Goal: Transaction & Acquisition: Purchase product/service

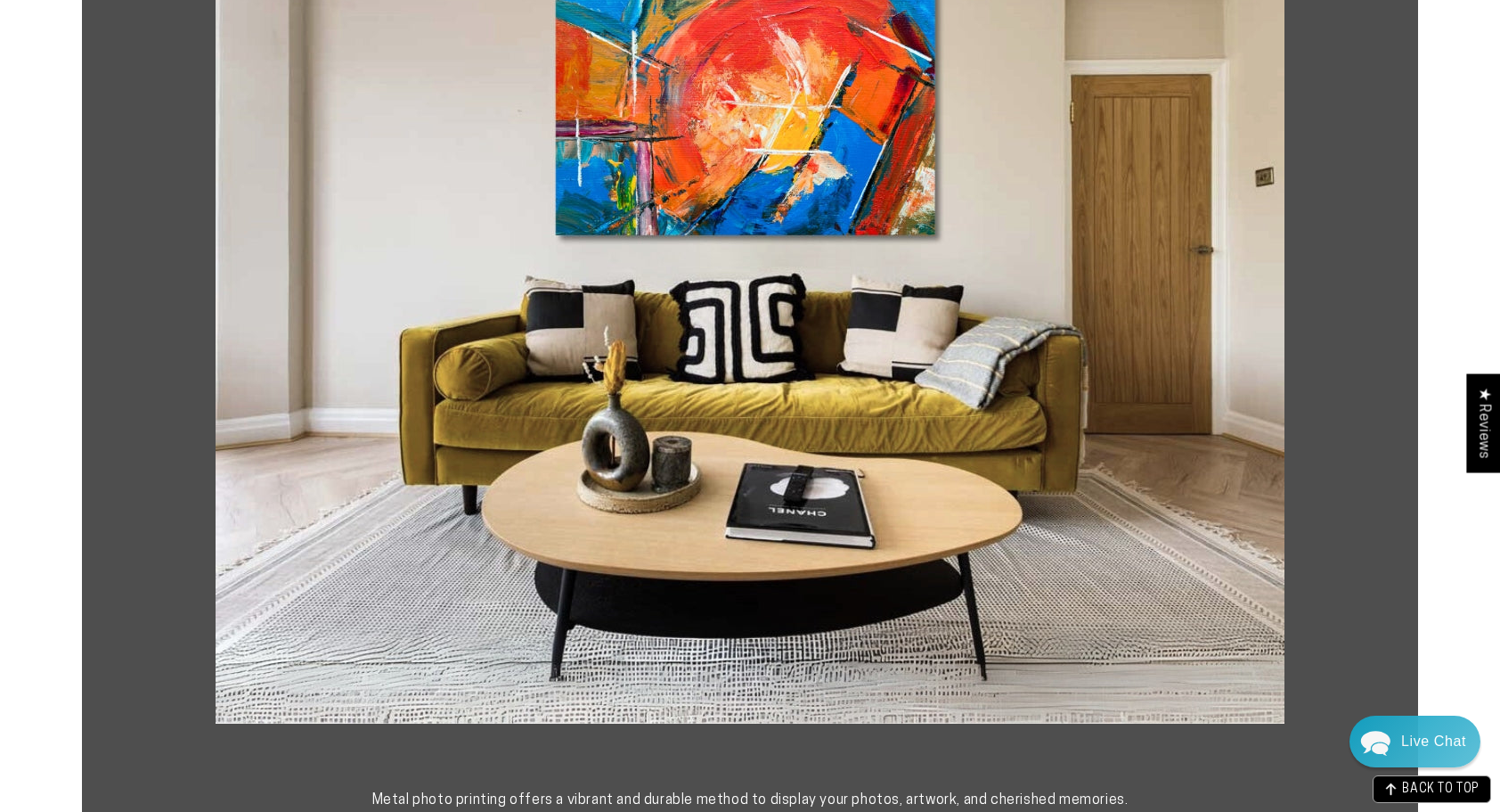
scroll to position [394, 0]
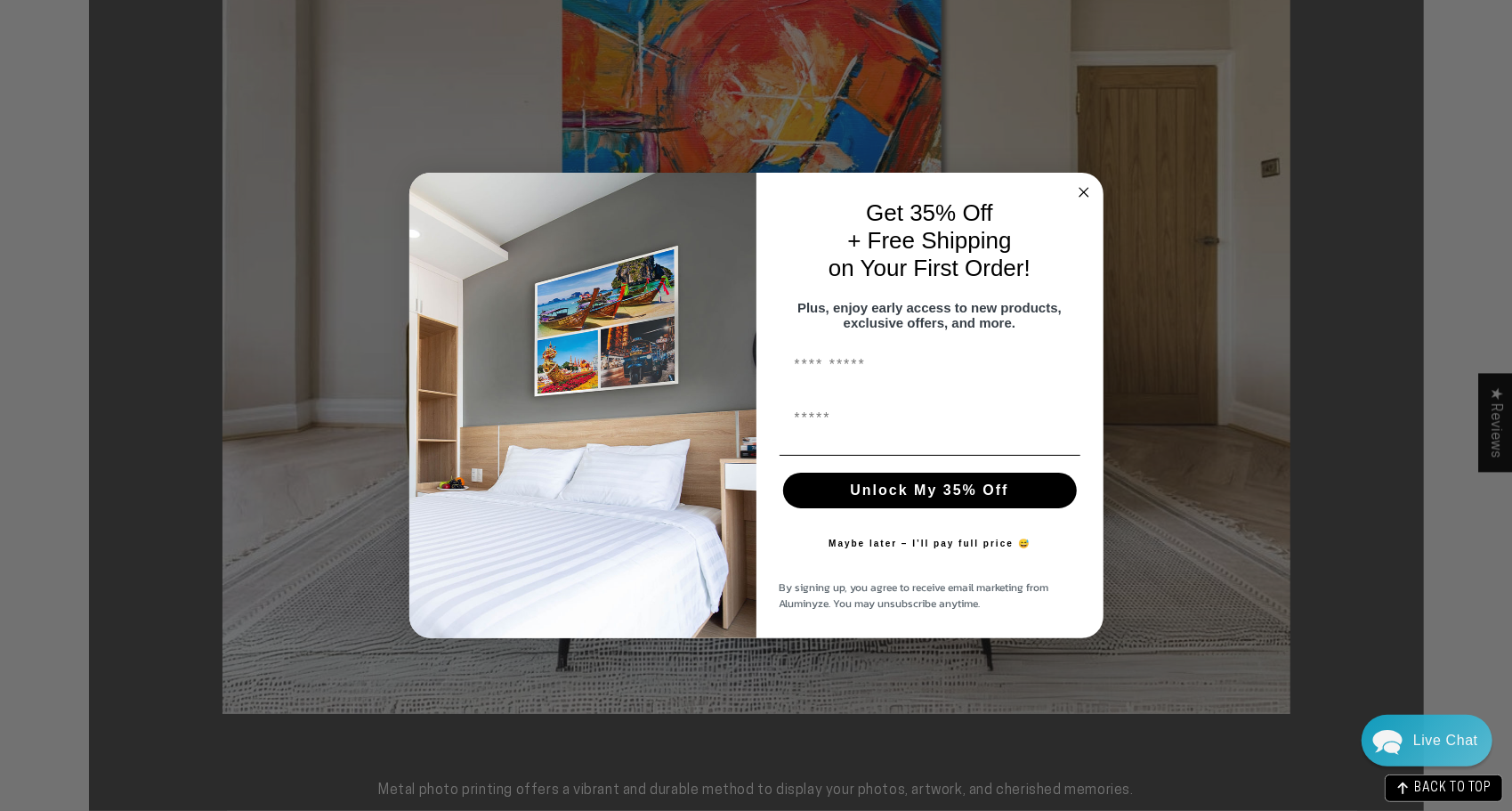
click at [1082, 187] on circle "Close dialog" at bounding box center [1083, 192] width 20 height 20
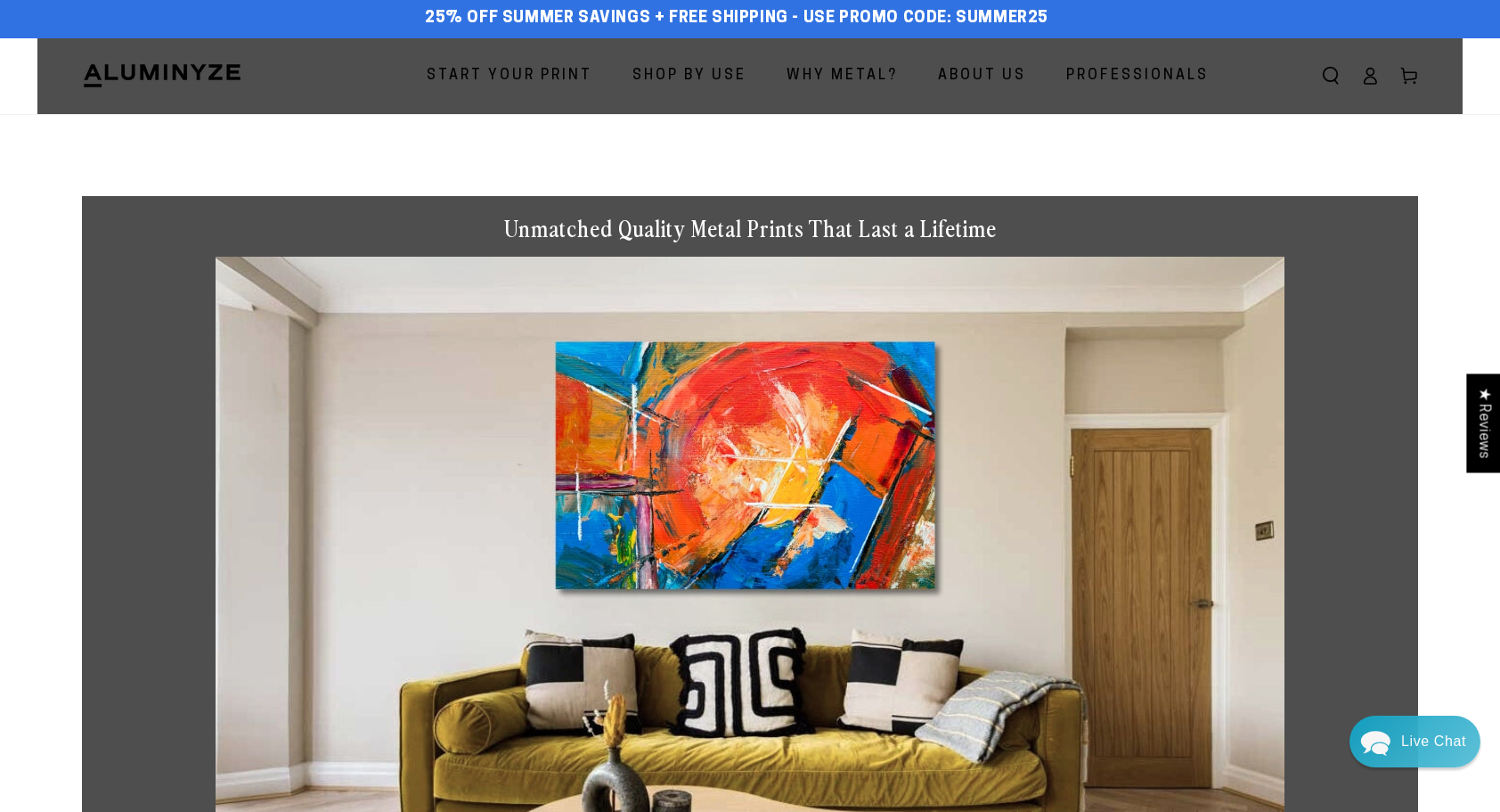
scroll to position [31, 0]
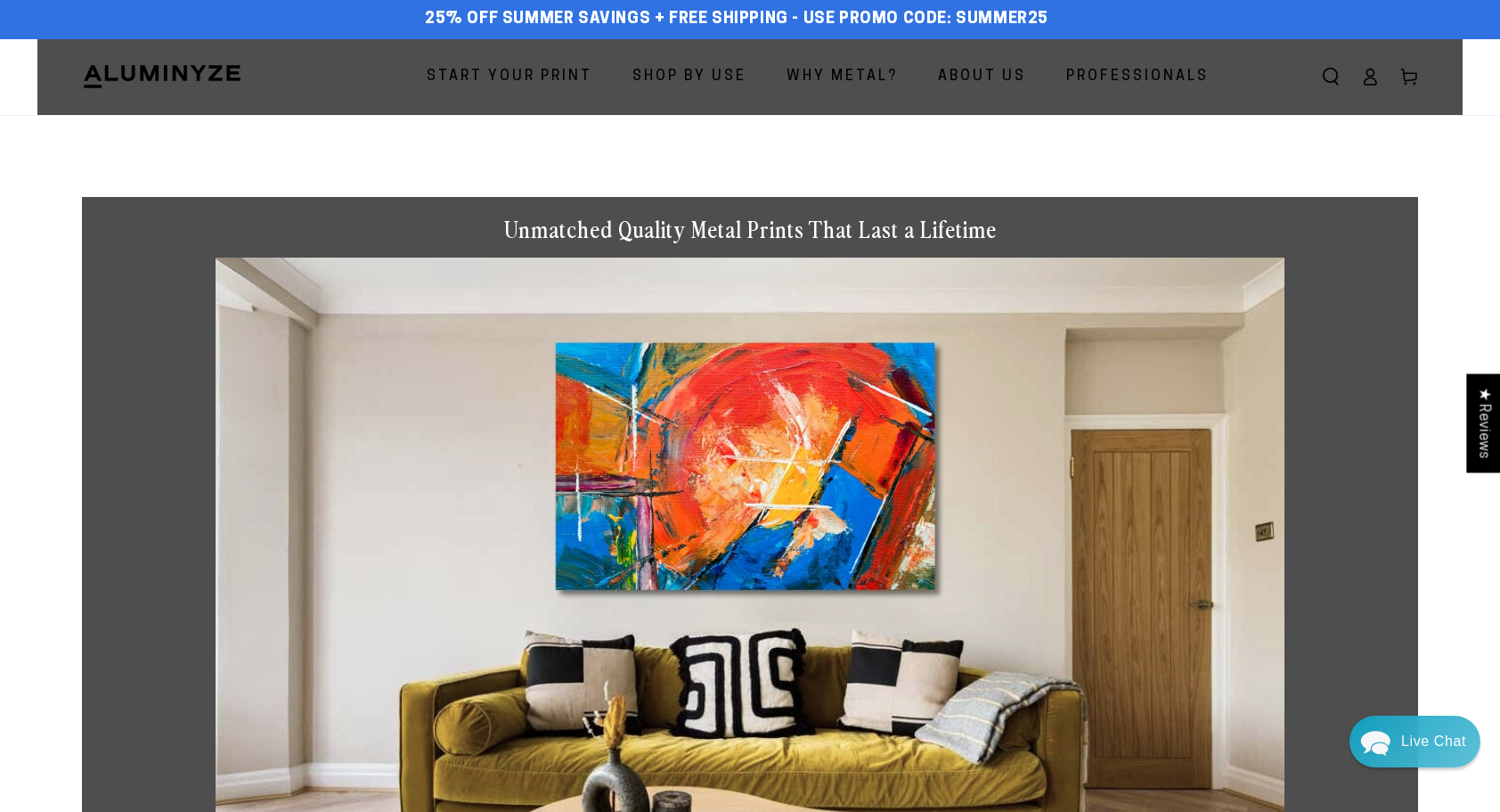
click at [523, 66] on span "Start Your Print" at bounding box center [509, 77] width 166 height 26
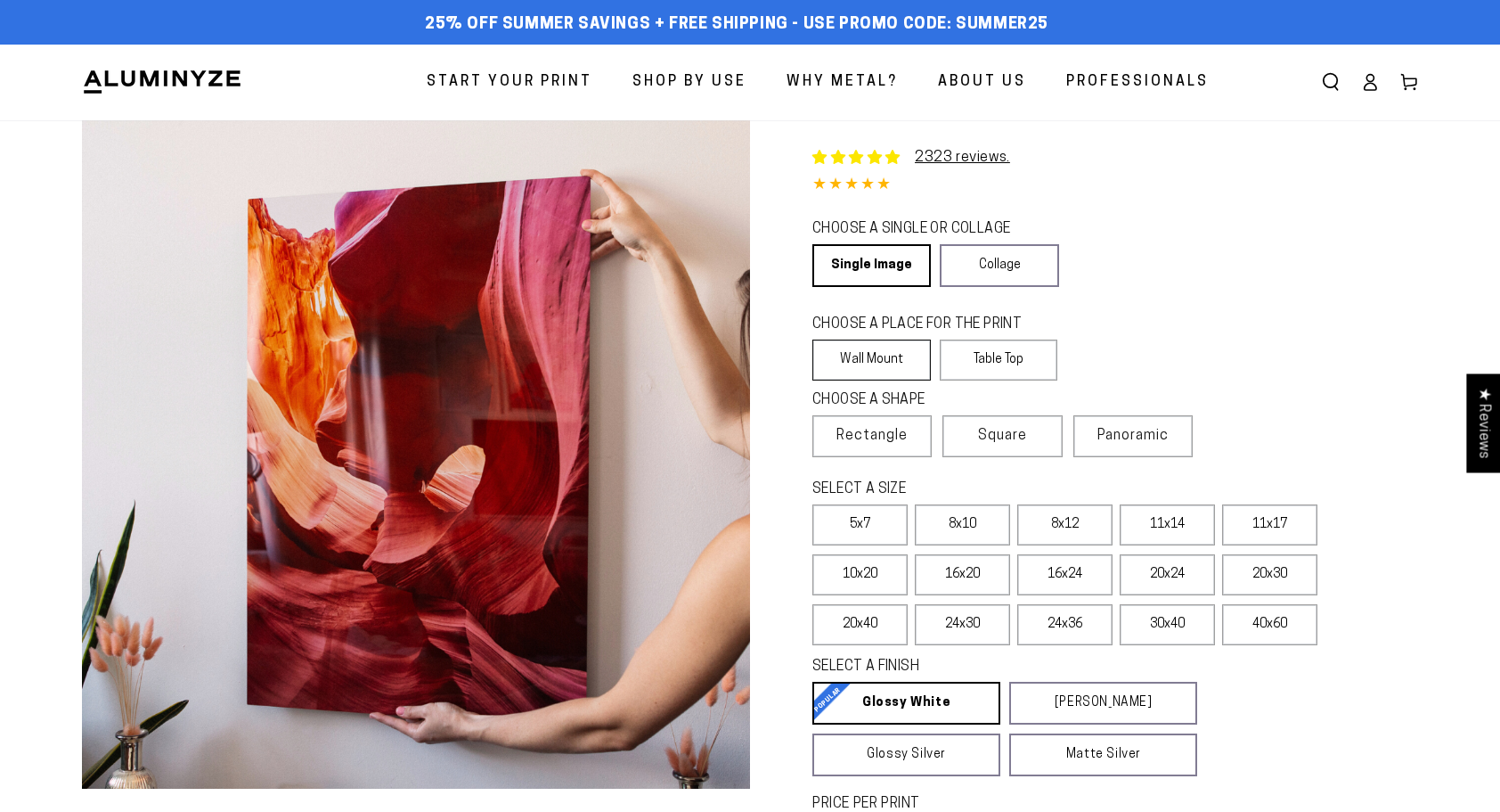
select select "**********"
click at [1142, 451] on label "Panoramic" at bounding box center [1133, 435] width 119 height 42
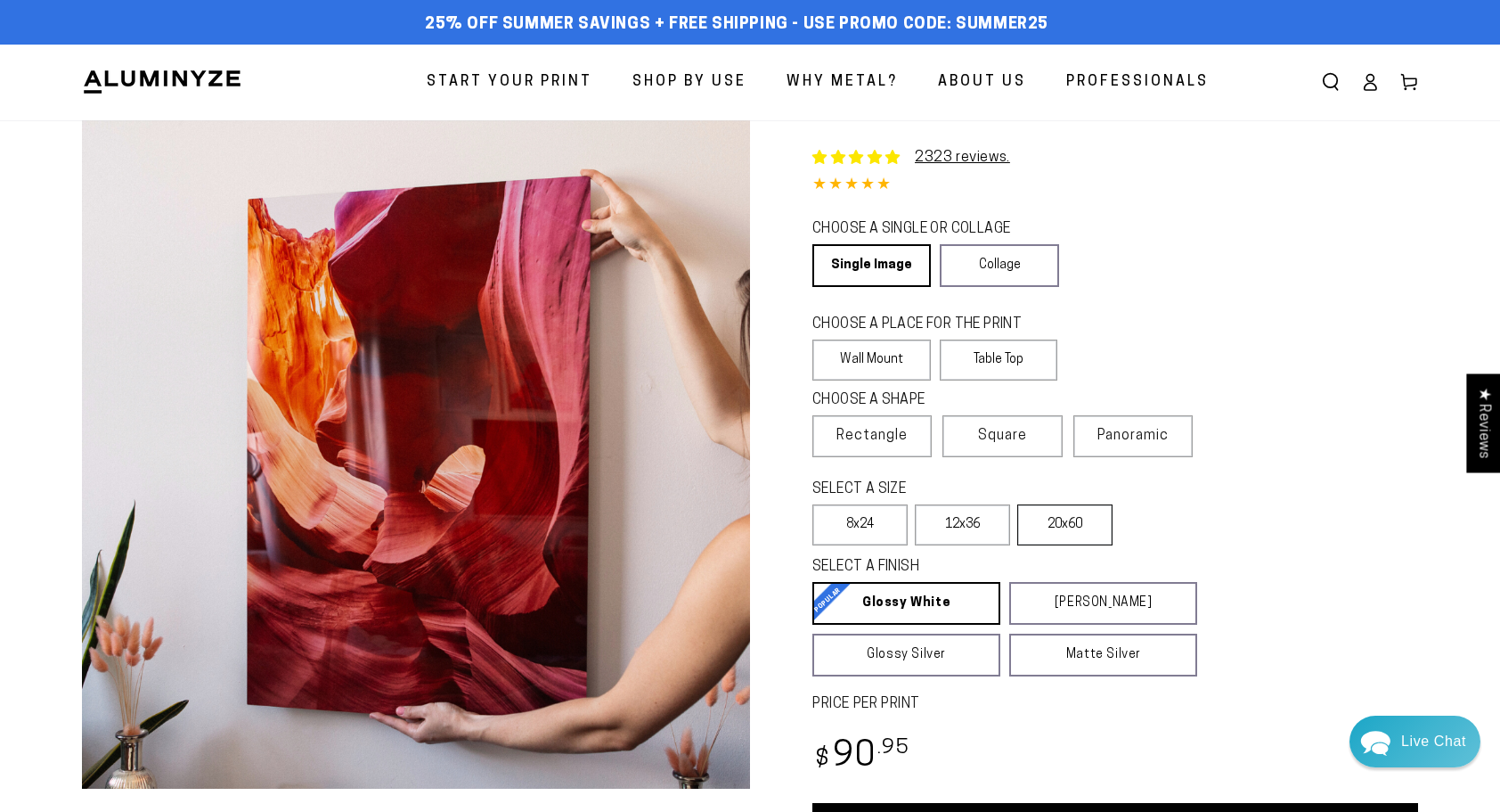
click at [1097, 533] on label "20x60" at bounding box center [1065, 524] width 95 height 41
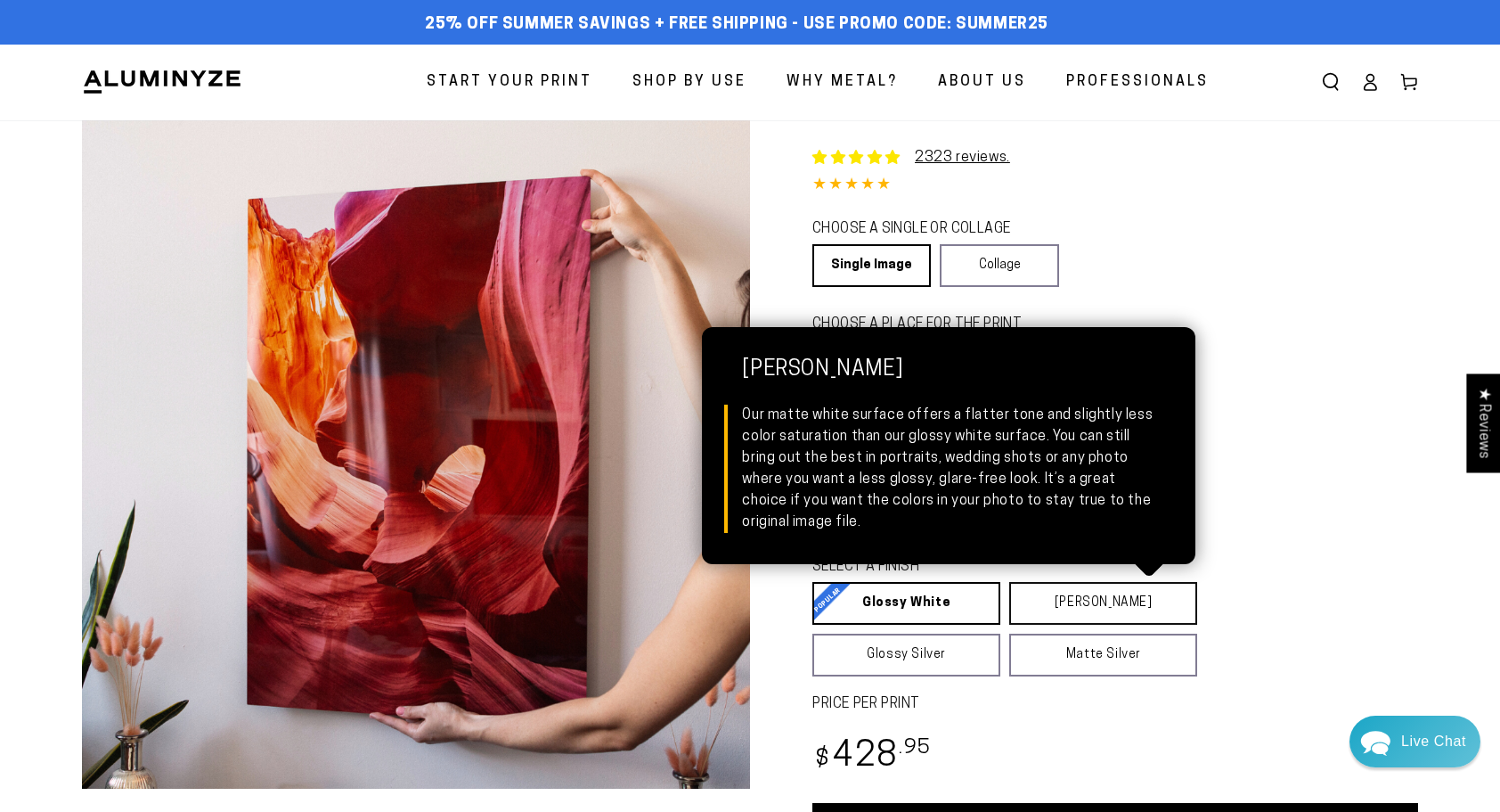
click at [1123, 603] on link "Matte White Matte White Our matte white surface offers a flatter tone and sligh…" at bounding box center [1104, 603] width 188 height 43
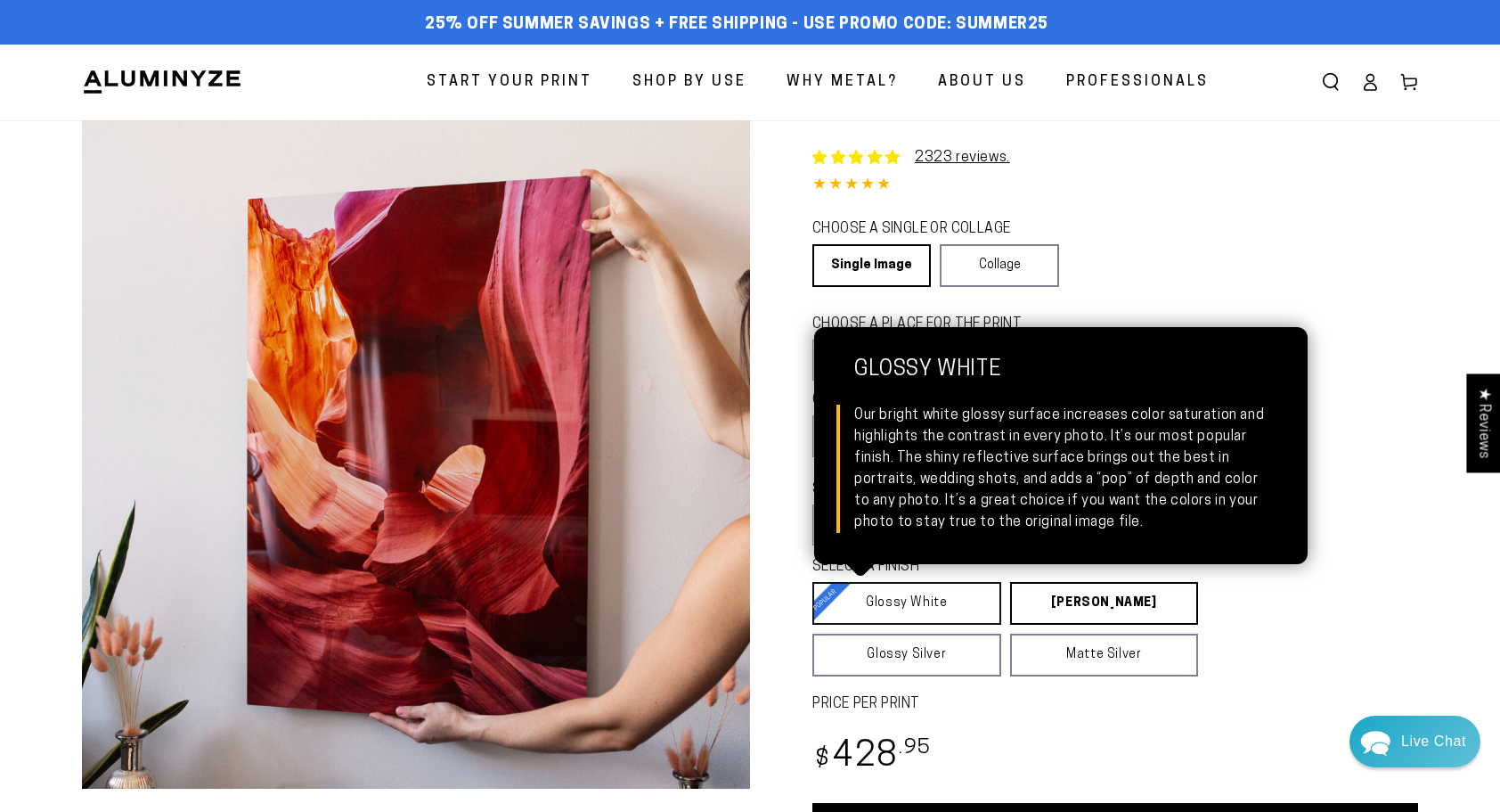
click at [918, 608] on link "Glossy White Glossy White Our bright white glossy surface increases color satur…" at bounding box center [907, 603] width 189 height 43
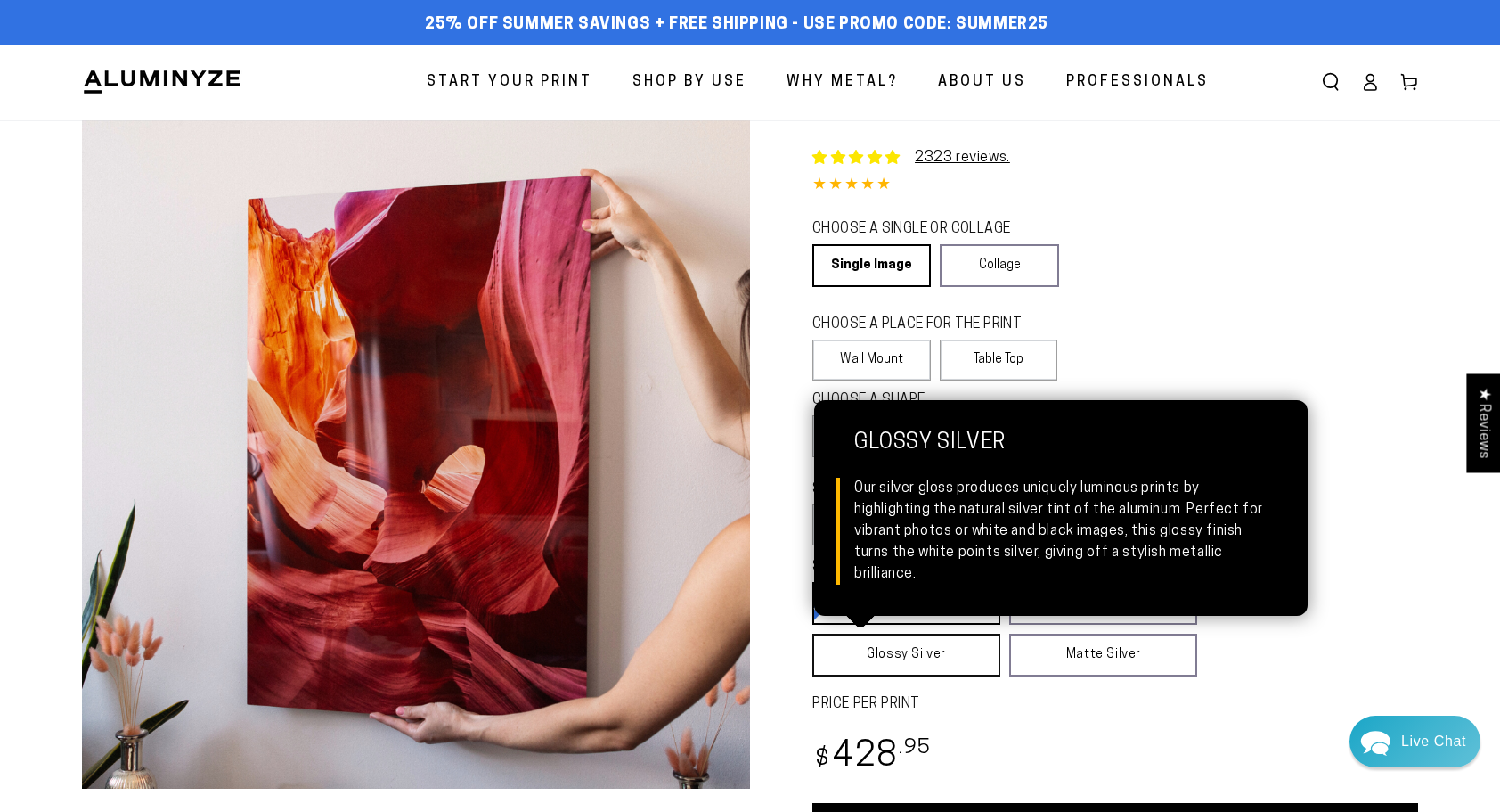
click at [930, 652] on link "Glossy Silver Glossy Silver Our silver gloss produces uniquely luminous prints …" at bounding box center [907, 655] width 188 height 43
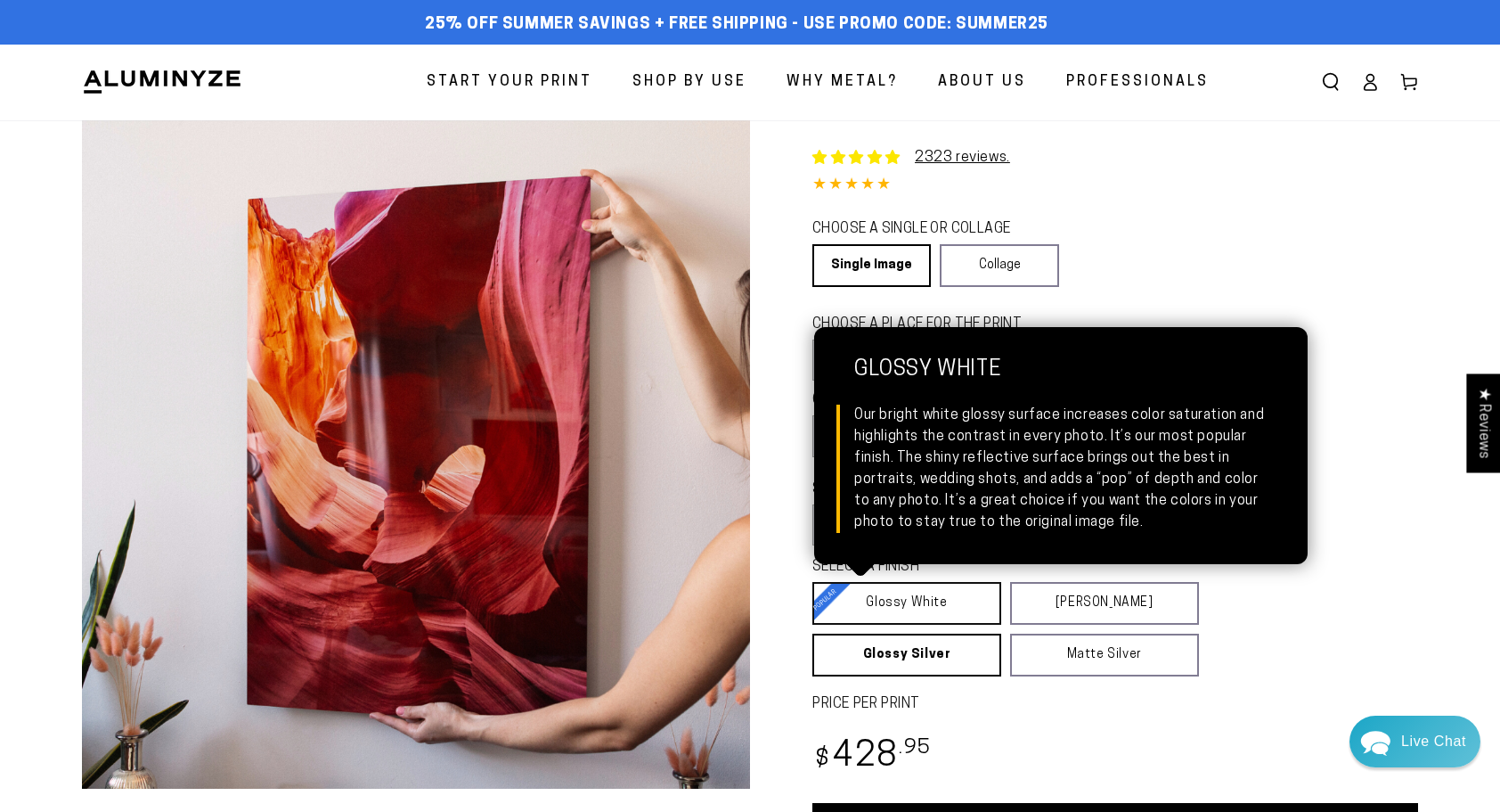
click at [929, 623] on link "Glossy White Glossy White Our bright white glossy surface increases color satur…" at bounding box center [907, 603] width 189 height 43
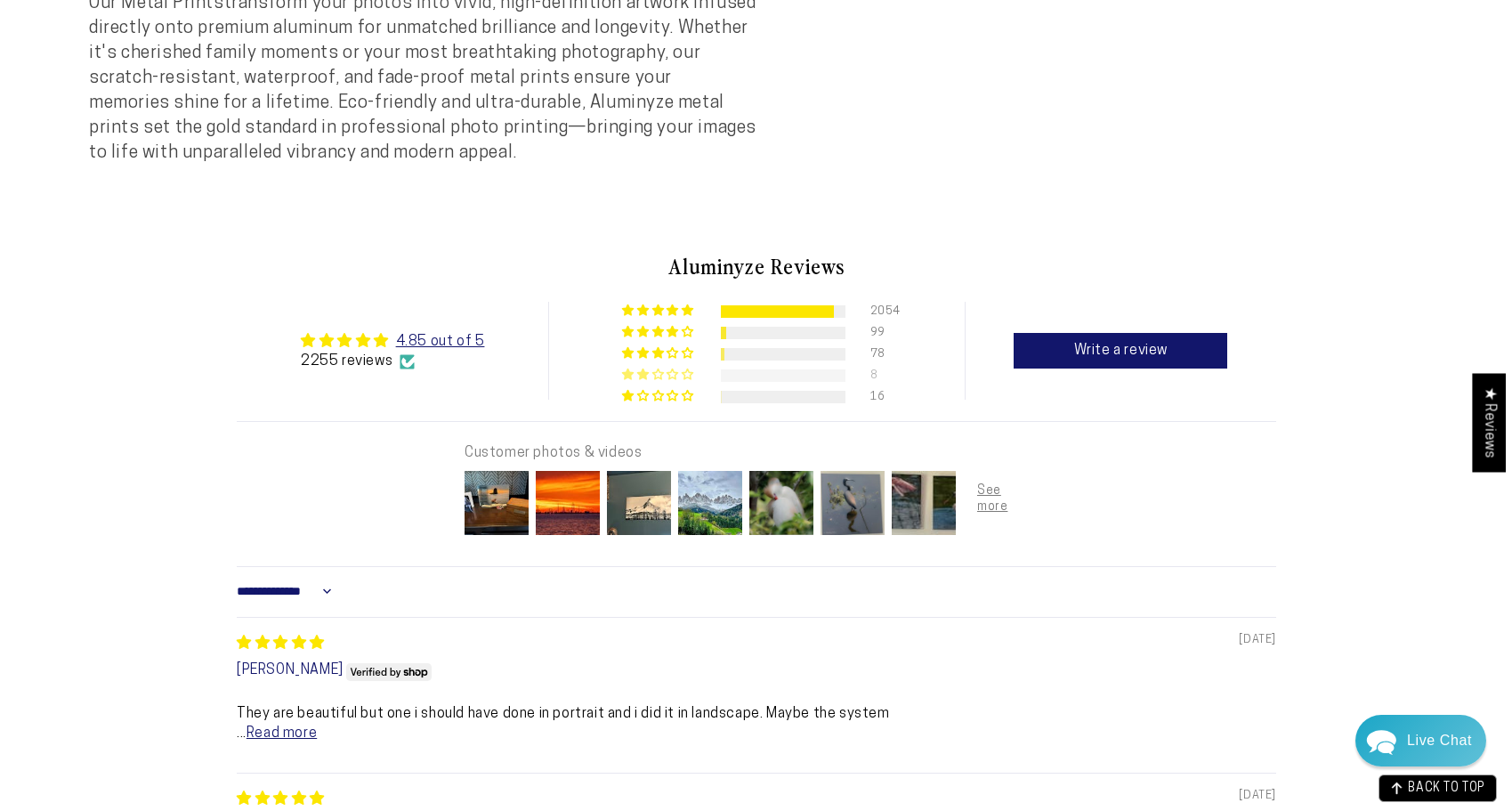
scroll to position [905, 0]
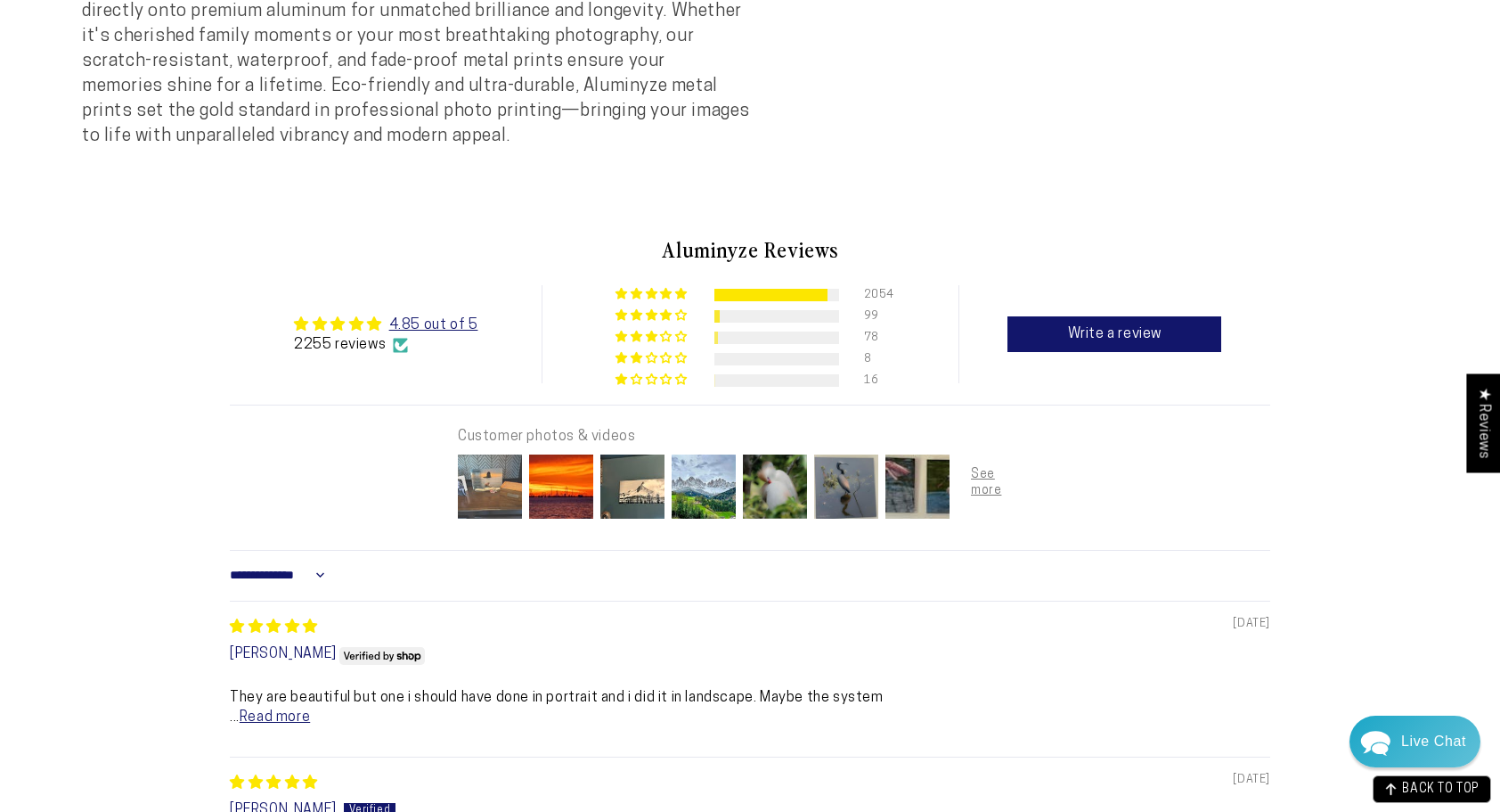
click at [512, 493] on img at bounding box center [490, 486] width 72 height 72
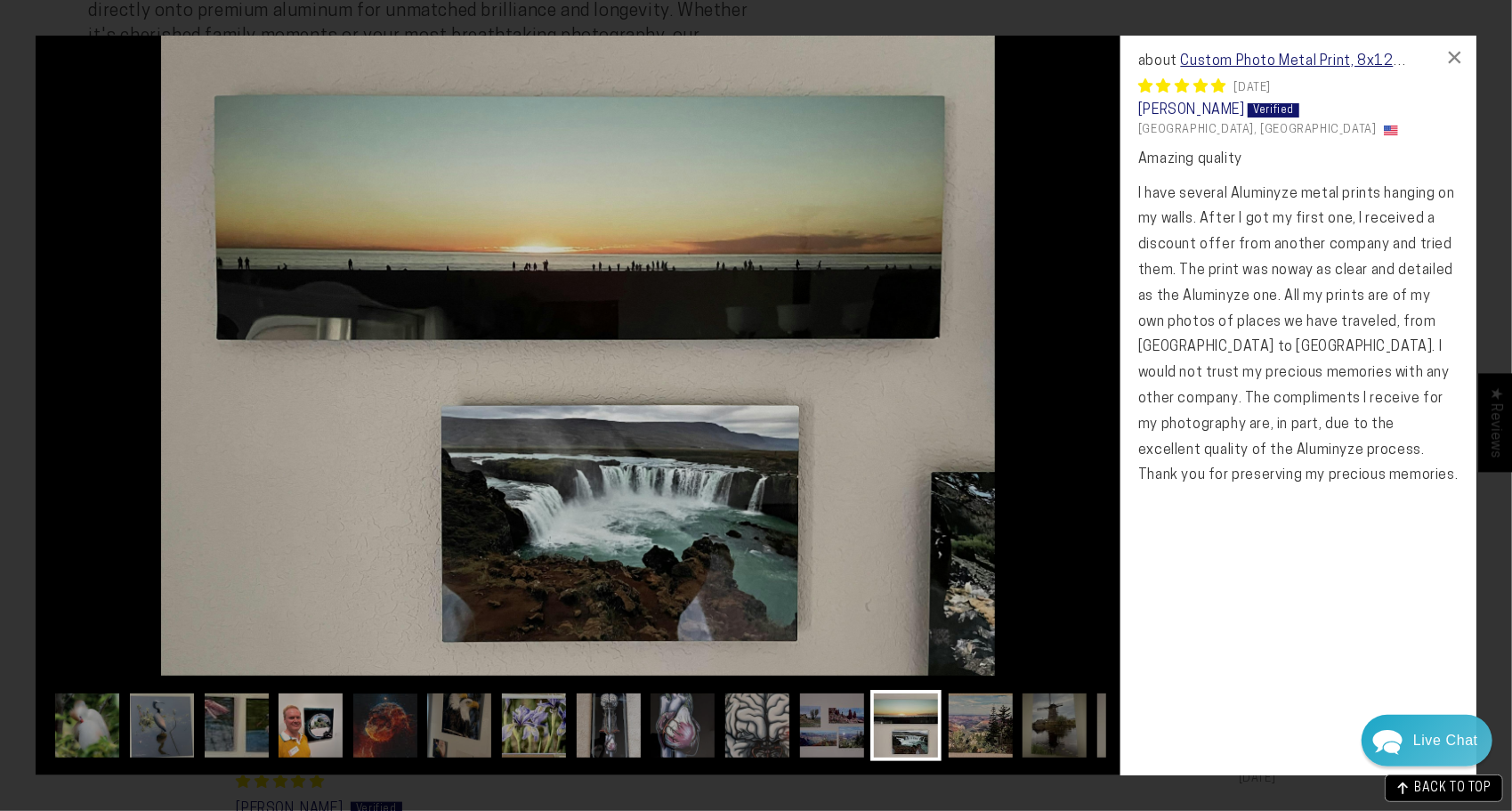
scroll to position [0, 225]
